Goal: Use online tool/utility: Utilize a website feature to perform a specific function

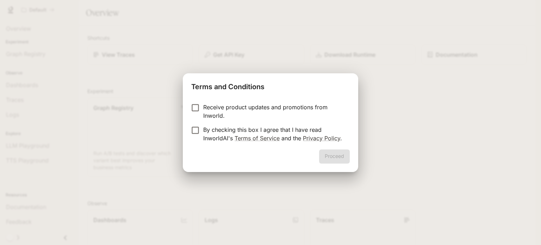
click at [194, 102] on div "Receive product updates and promotions from Inworld. By checking this box I agr…" at bounding box center [271, 123] width 176 height 52
click at [193, 102] on div "Receive product updates and promotions from Inworld. By checking this box I agr…" at bounding box center [271, 123] width 176 height 52
click at [340, 155] on button "Proceed" at bounding box center [334, 156] width 31 height 14
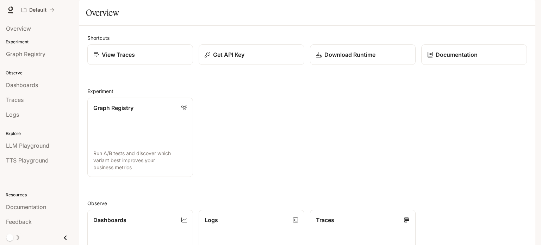
scroll to position [187, 0]
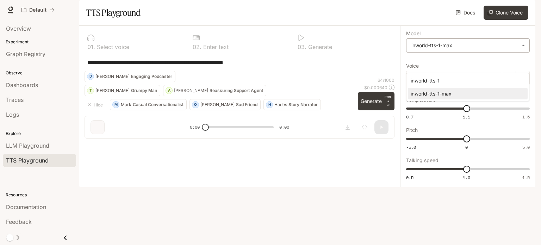
click at [467, 65] on body "**********" at bounding box center [270, 122] width 541 height 245
click at [347, 113] on div at bounding box center [270, 122] width 541 height 245
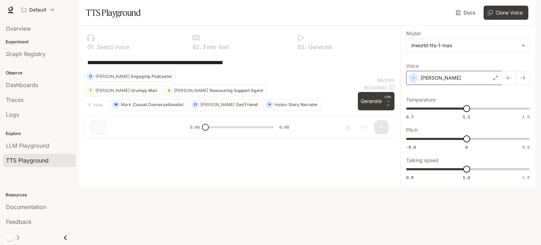
click at [442, 85] on div "[PERSON_NAME]" at bounding box center [454, 78] width 96 height 14
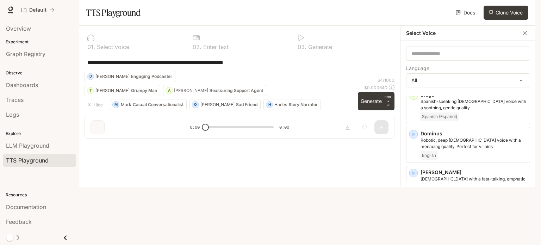
scroll to position [289, 0]
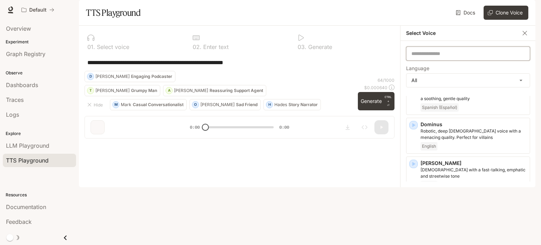
click at [422, 57] on input "text" at bounding box center [468, 53] width 123 height 7
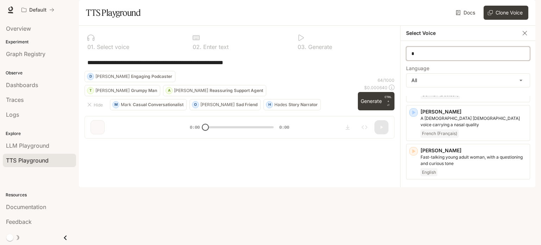
scroll to position [0, 0]
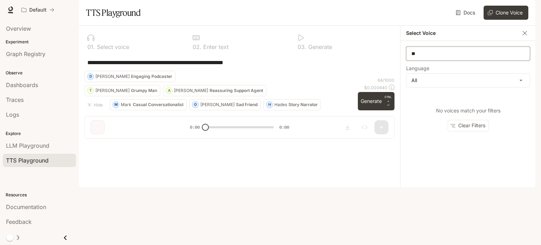
type input "*"
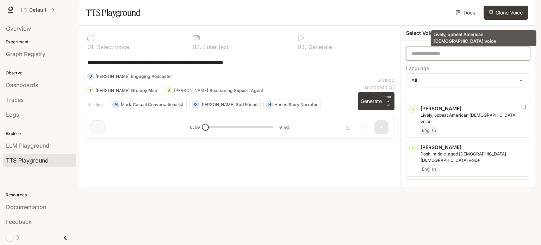
scroll to position [1674, 0]
